Goal: Find specific page/section: Find specific page/section

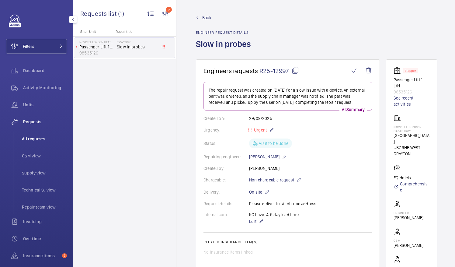
click at [39, 136] on span "All requests" at bounding box center [44, 139] width 45 height 6
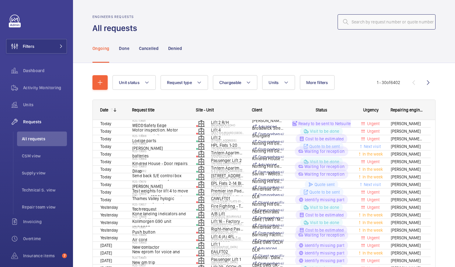
click at [352, 22] on input "text" at bounding box center [387, 21] width 98 height 15
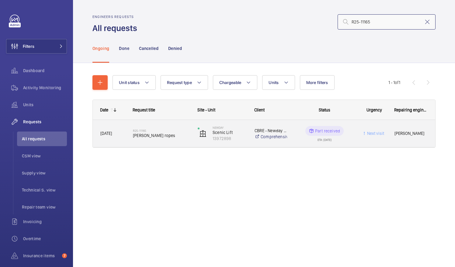
type input "R25-11165"
click at [149, 138] on span "[PERSON_NAME] ropes" at bounding box center [161, 135] width 57 height 6
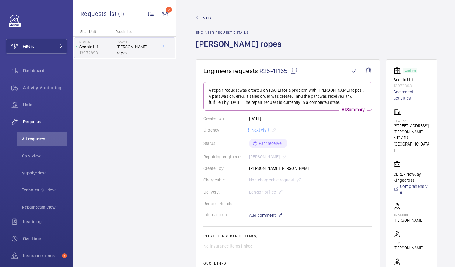
click at [294, 70] on mat-icon at bounding box center [293, 70] width 7 height 7
